Goal: Task Accomplishment & Management: Manage account settings

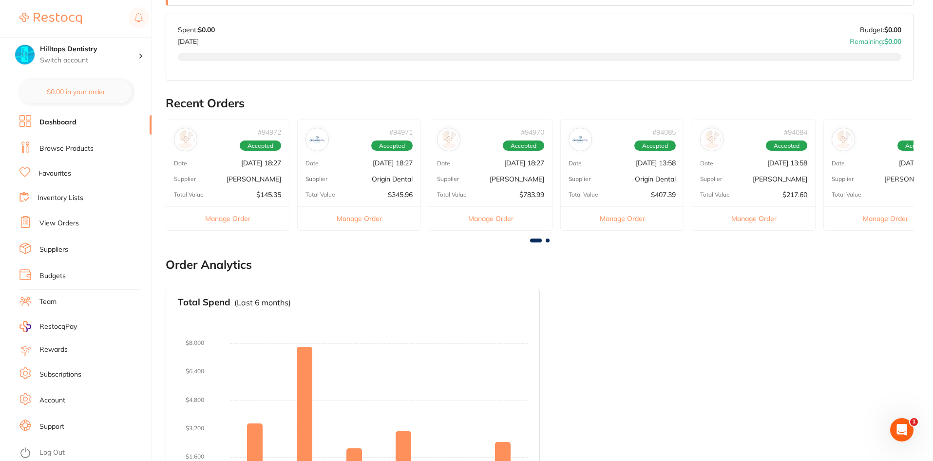
scroll to position [244, 0]
click at [352, 215] on button "Manage Order" at bounding box center [359, 217] width 123 height 24
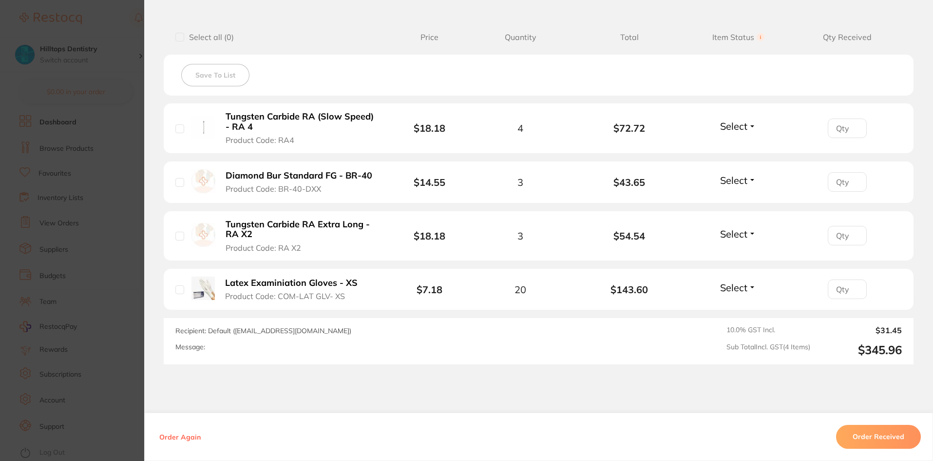
scroll to position [312, 0]
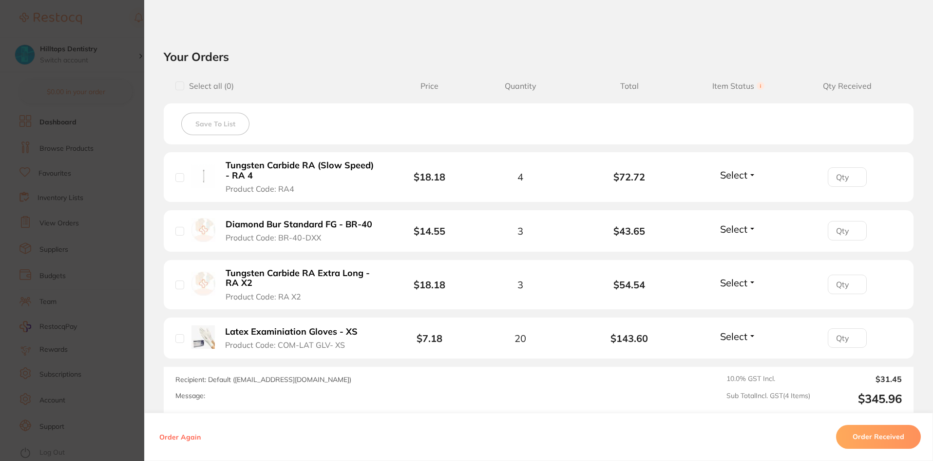
click at [175, 232] on input "checkbox" at bounding box center [179, 231] width 9 height 9
checkbox input "true"
click at [176, 174] on input "checkbox" at bounding box center [179, 177] width 9 height 9
checkbox input "true"
click at [177, 333] on div at bounding box center [179, 337] width 9 height 9
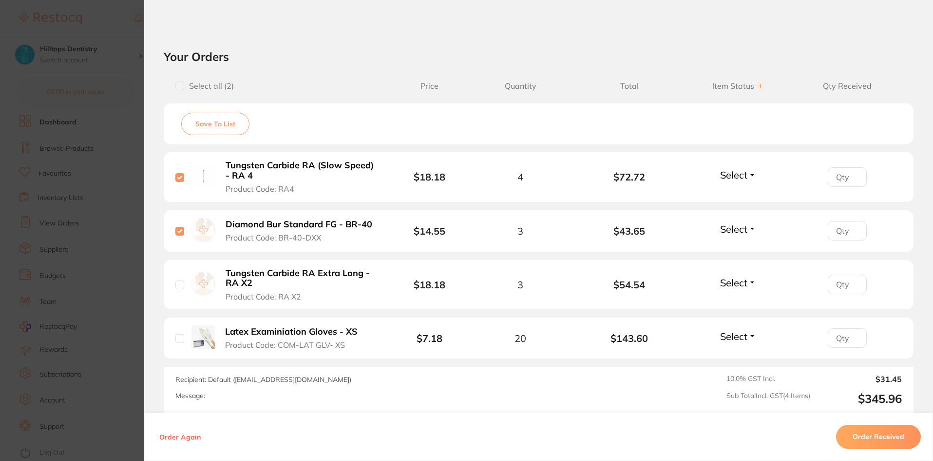
click at [178, 340] on input "checkbox" at bounding box center [179, 338] width 9 height 9
checkbox input "true"
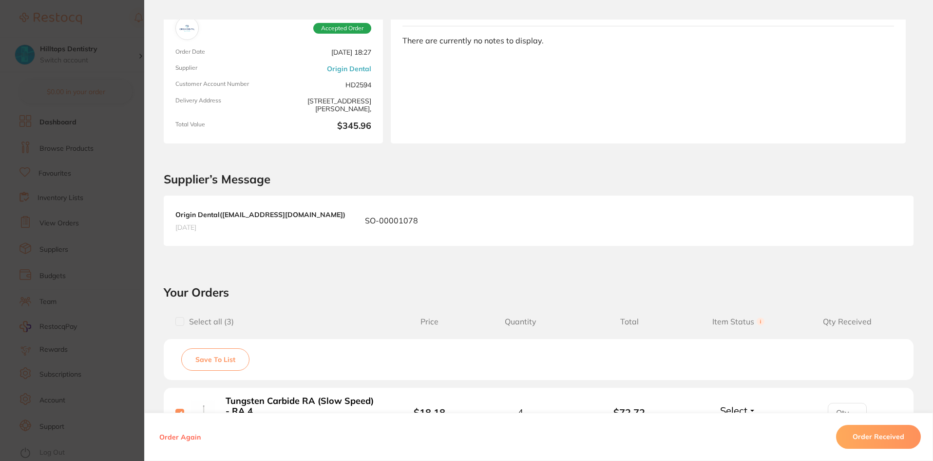
scroll to position [68, 0]
